Goal: Navigation & Orientation: Find specific page/section

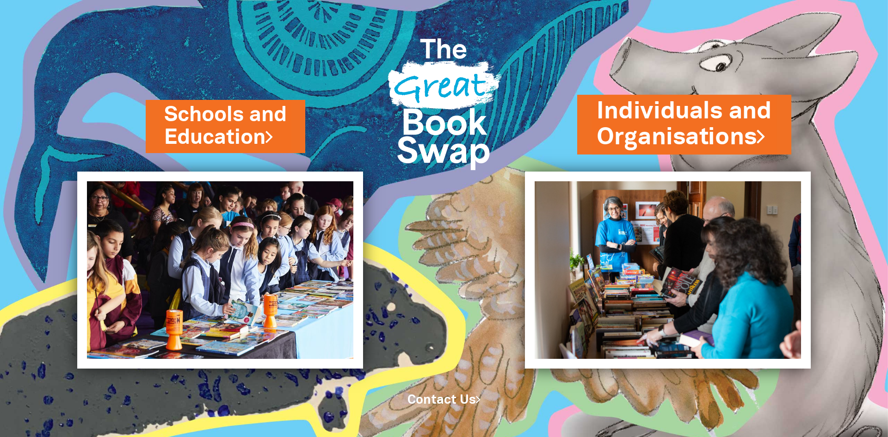
click at [639, 122] on link "Individuals and Organisations" at bounding box center [683, 124] width 175 height 58
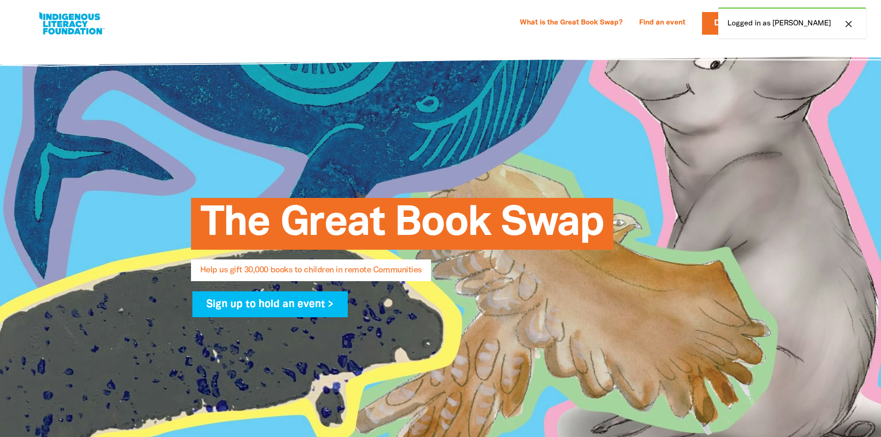
select select "AU"
click at [631, 108] on div "The Great Book Swap Help us gift 30,000 books to children in remote Communities…" at bounding box center [440, 253] width 555 height 422
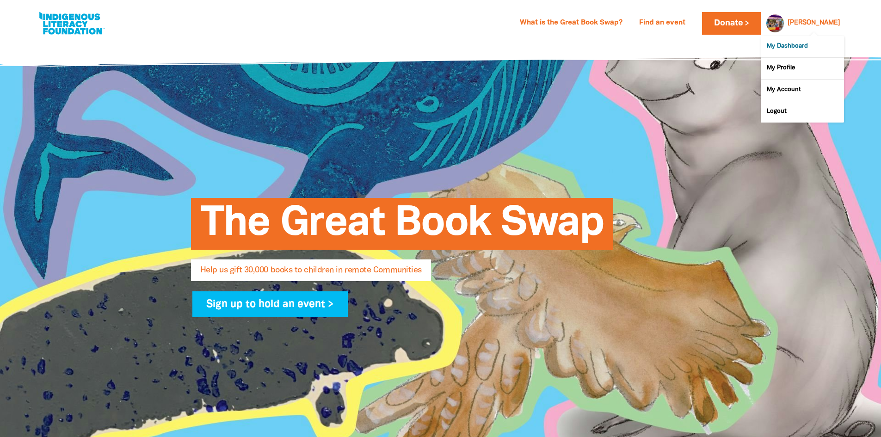
click at [794, 49] on link "My Dashboard" at bounding box center [802, 46] width 83 height 21
